Goal: Information Seeking & Learning: Learn about a topic

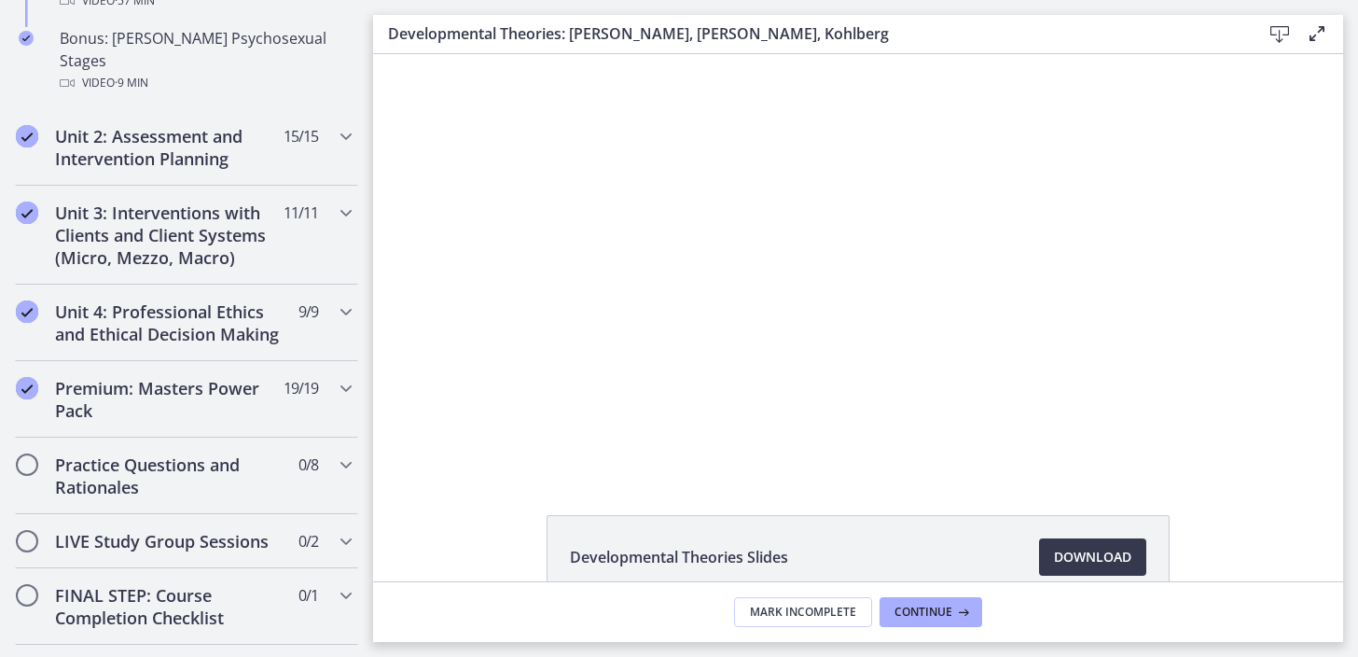
scroll to position [1551, 0]
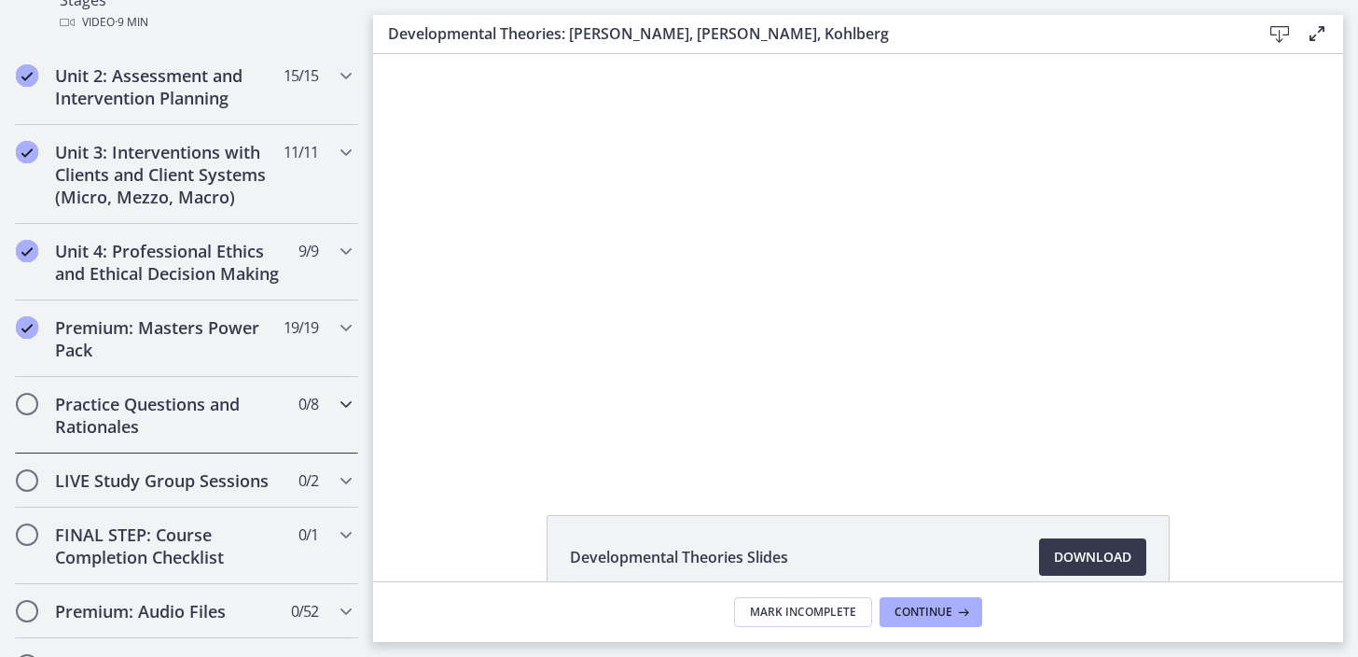
click at [148, 393] on h2 "Practice Questions and Rationales" at bounding box center [169, 415] width 228 height 45
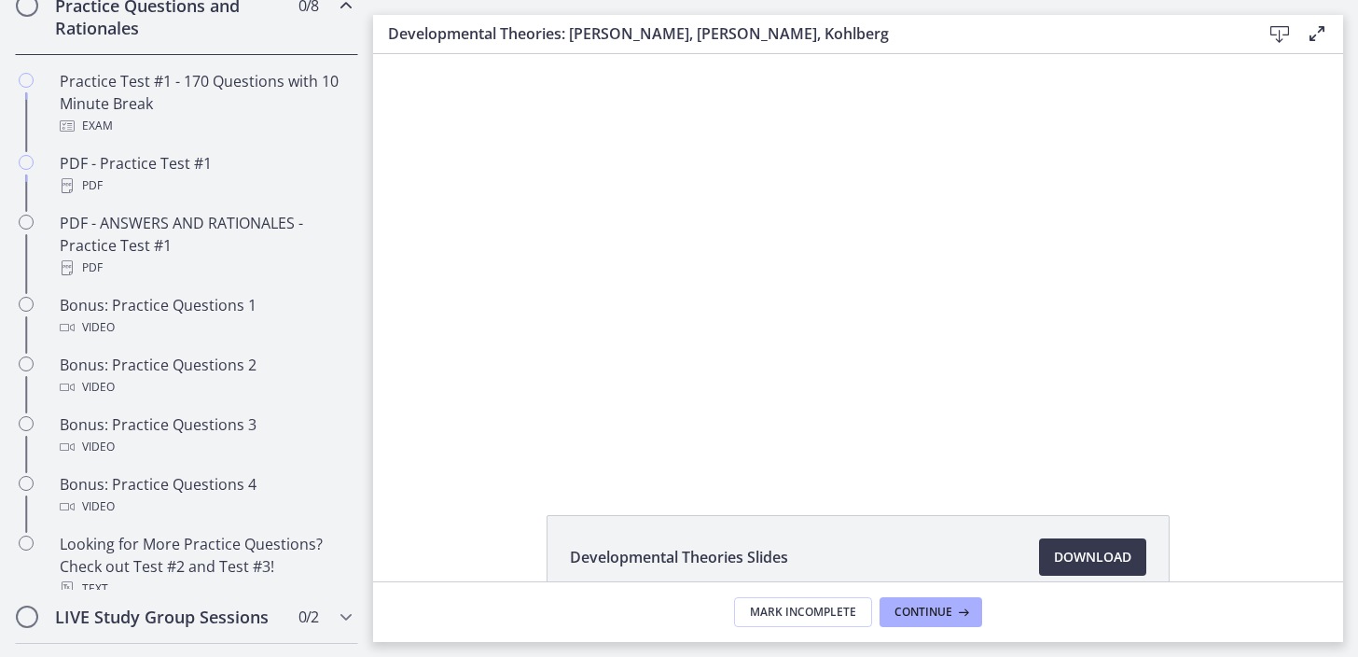
scroll to position [671, 0]
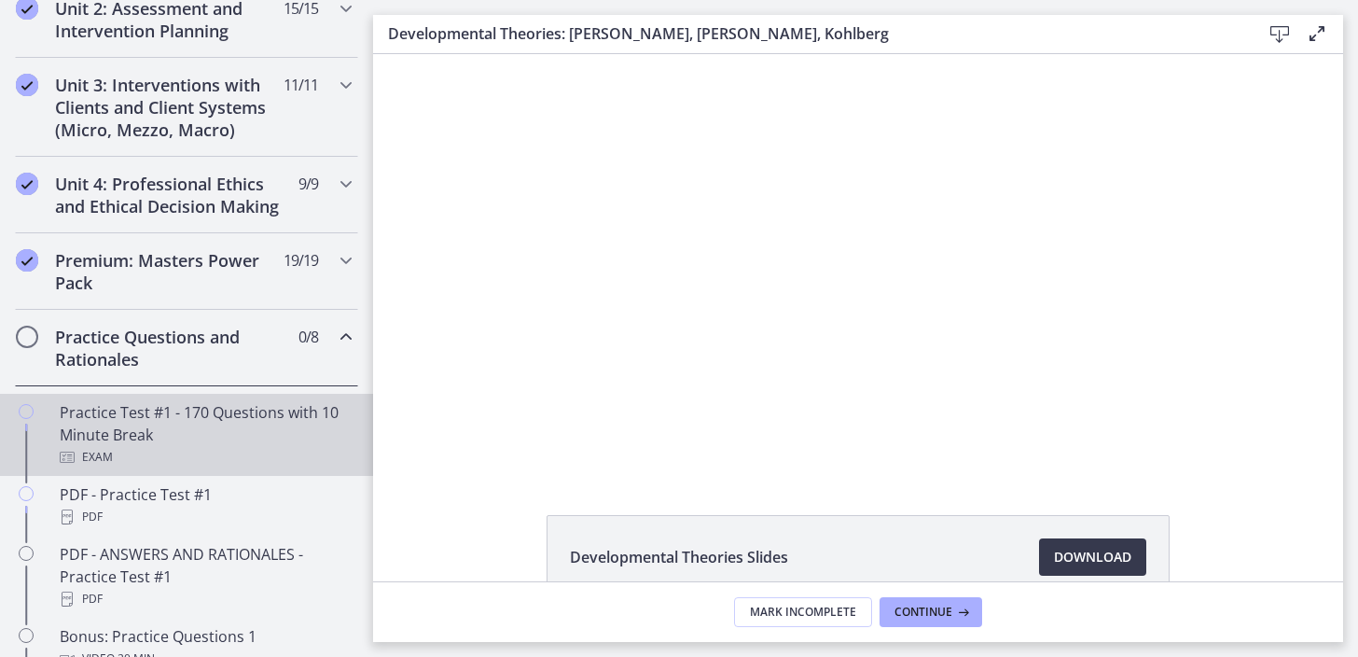
click at [134, 438] on div "Practice Test #1 - 170 Questions with 10 Minute Break Exam" at bounding box center [205, 434] width 291 height 67
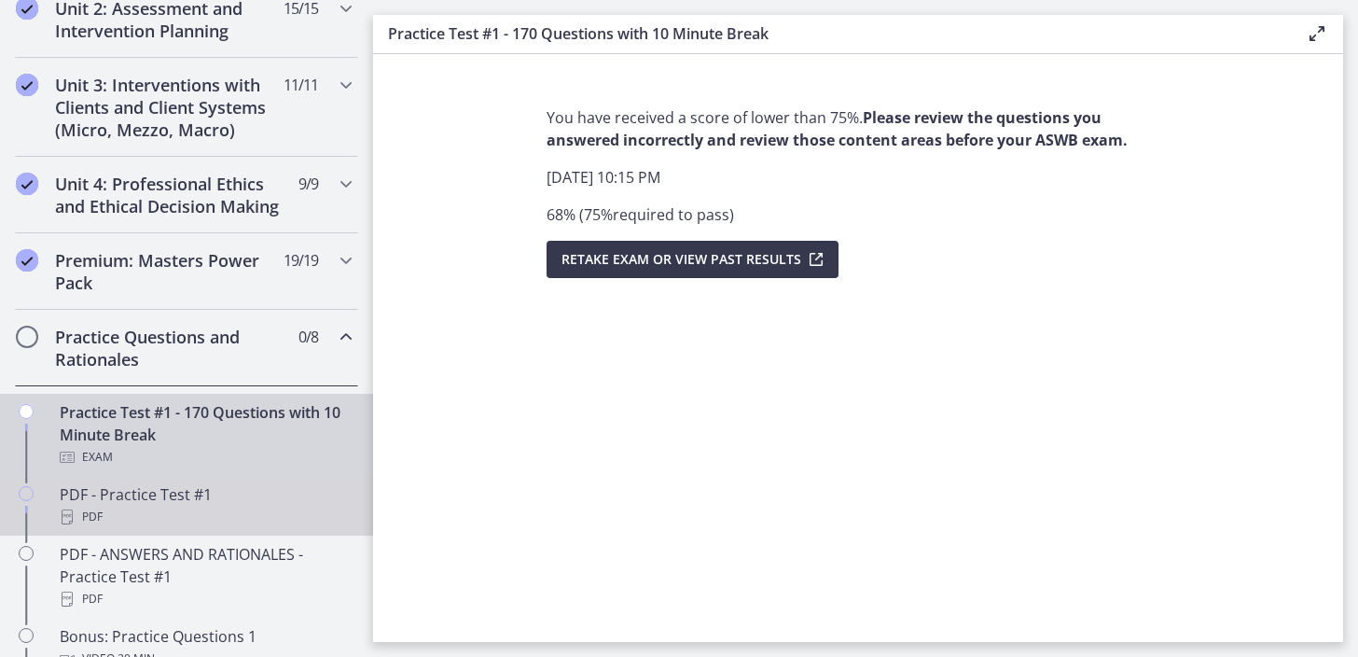
click at [227, 503] on div "PDF - Practice Test #1 PDF" at bounding box center [205, 505] width 291 height 45
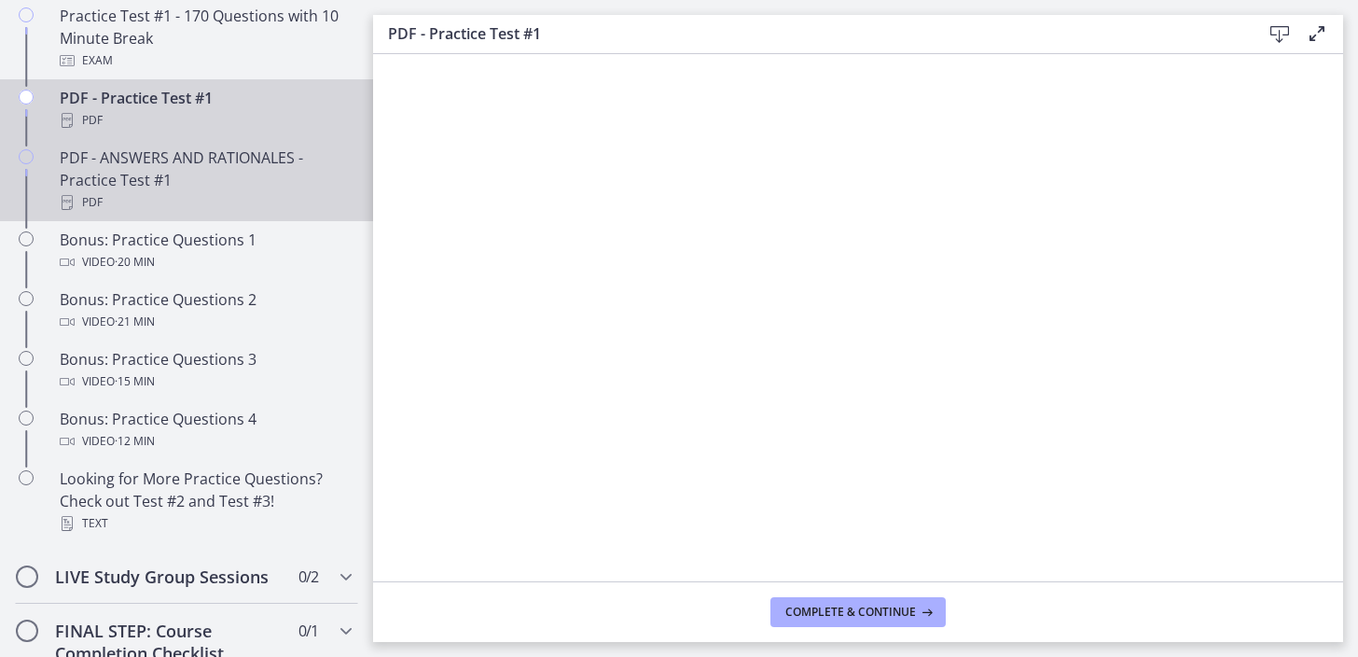
scroll to position [1069, 0]
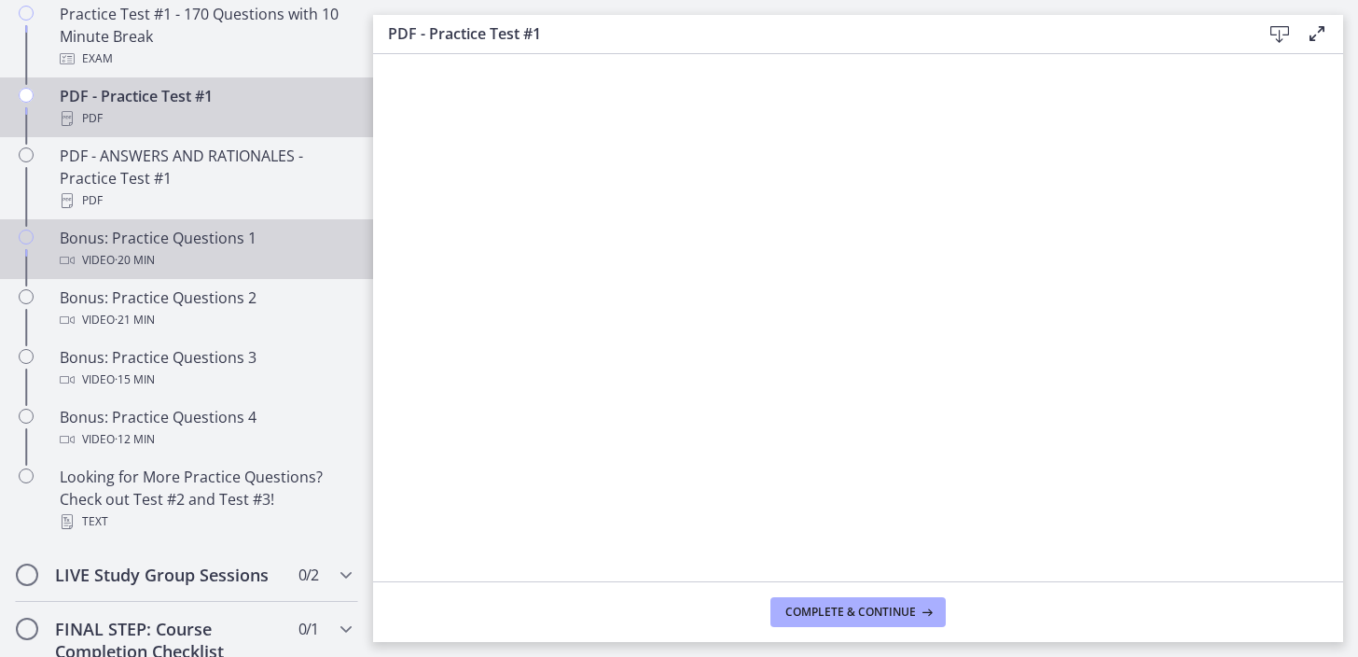
click at [271, 249] on div "Video · 20 min" at bounding box center [205, 260] width 291 height 22
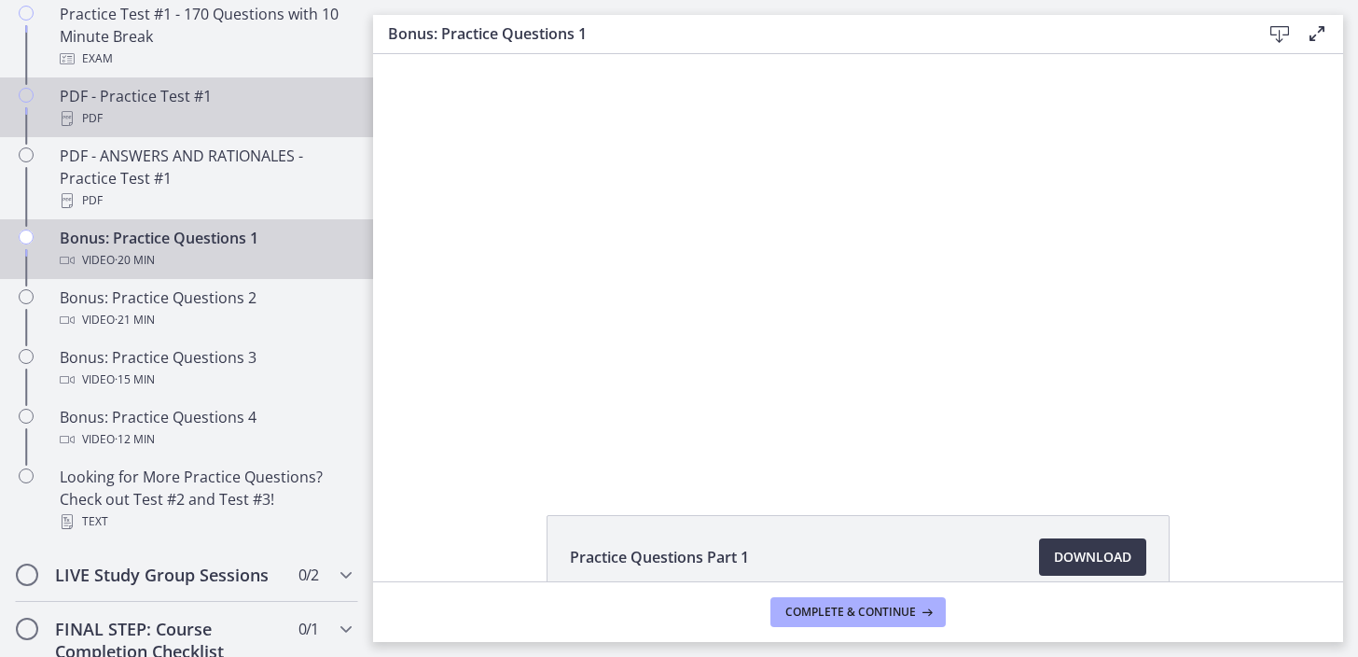
click at [203, 112] on div "PDF" at bounding box center [205, 118] width 291 height 22
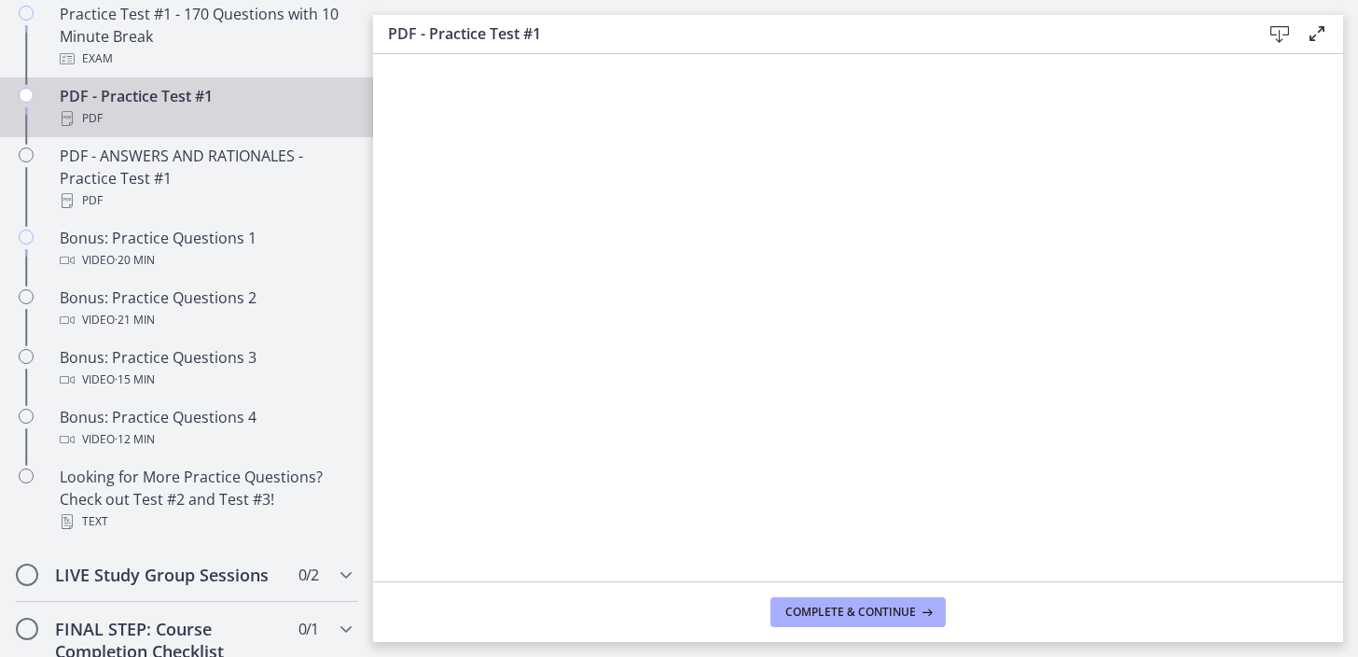
click at [1282, 33] on icon at bounding box center [1280, 34] width 22 height 22
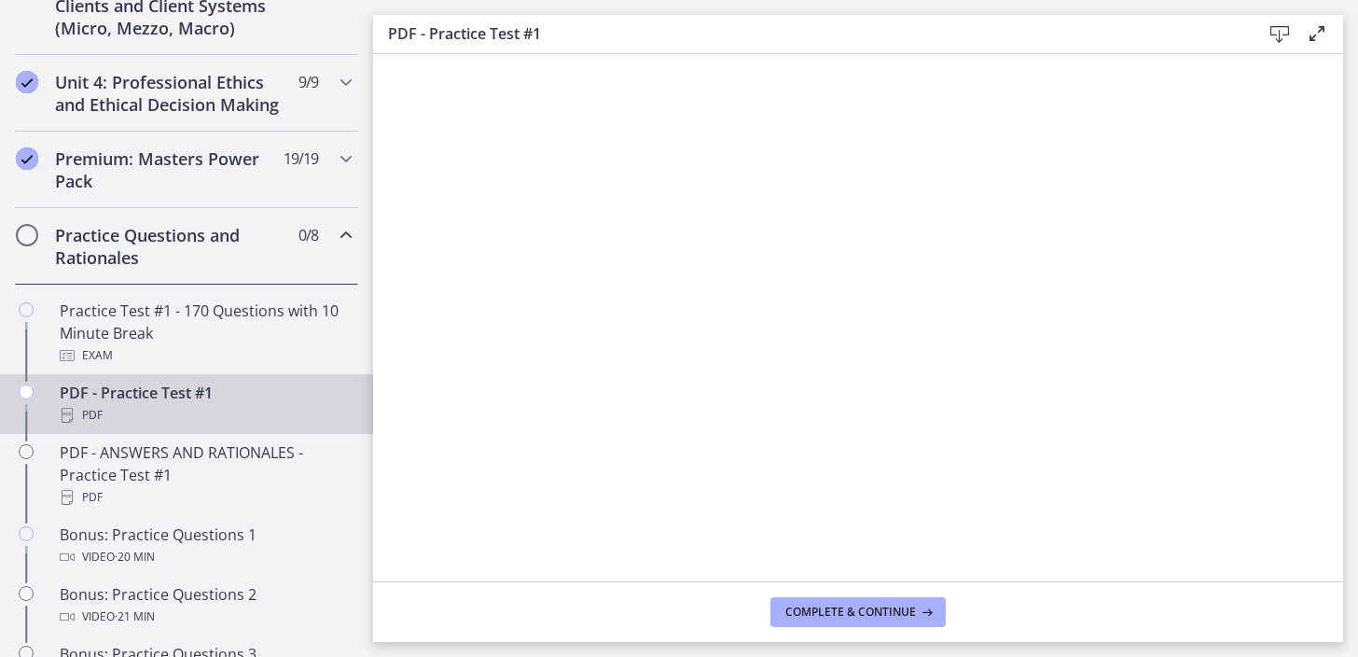
scroll to position [776, 0]
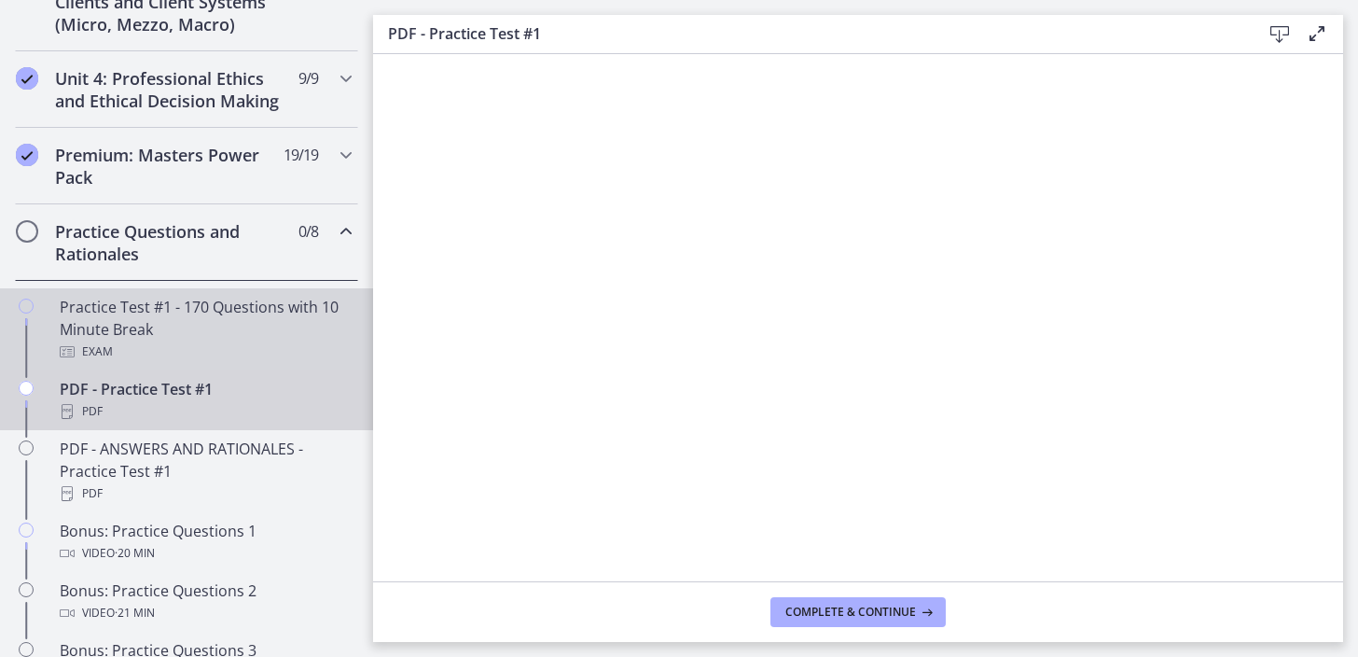
click at [221, 303] on div "Practice Test #1 - 170 Questions with 10 Minute Break Exam" at bounding box center [205, 329] width 291 height 67
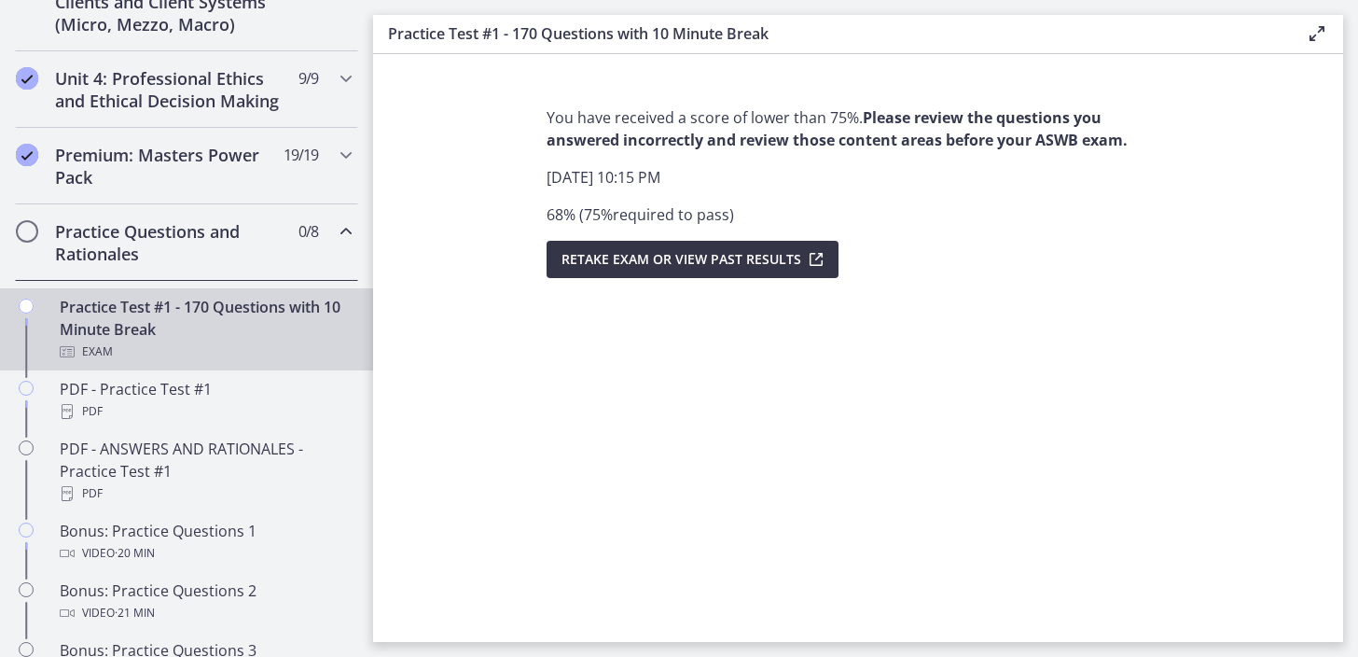
click at [715, 268] on span "Retake Exam OR View Past Results" at bounding box center [682, 259] width 240 height 22
